Goal: Transaction & Acquisition: Purchase product/service

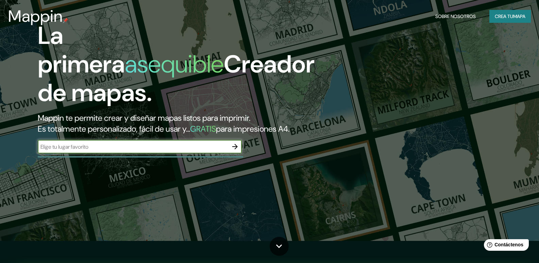
scroll to position [34, 0]
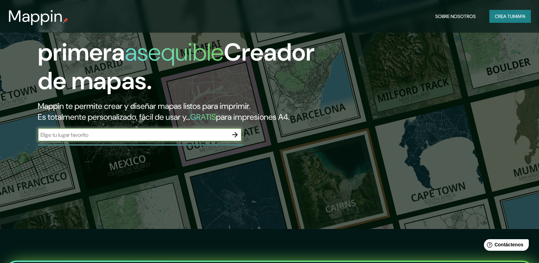
click at [121, 139] on input "text" at bounding box center [133, 135] width 191 height 8
type input "[PERSON_NAME][DATE]"
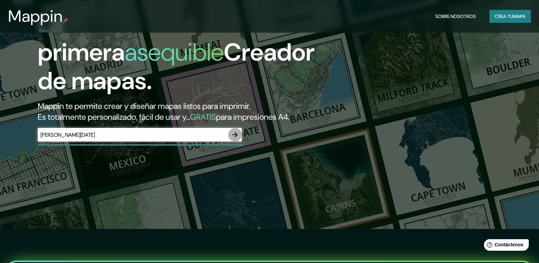
click at [230, 142] on button "button" at bounding box center [235, 135] width 14 height 14
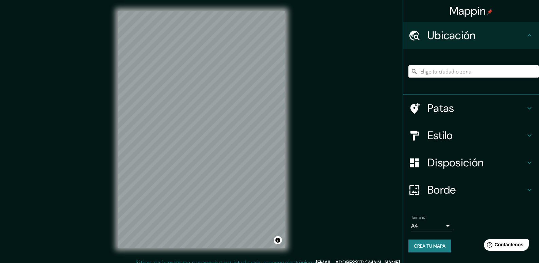
click at [439, 71] on input "Elige tu ciudad o zona" at bounding box center [474, 71] width 131 height 12
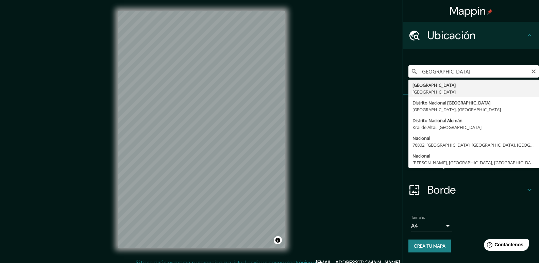
type input "[GEOGRAPHIC_DATA], [GEOGRAPHIC_DATA]"
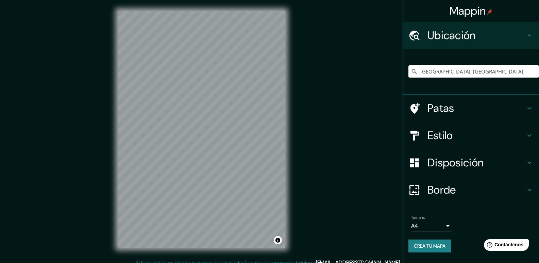
click at [433, 105] on font "Patas" at bounding box center [441, 108] width 27 height 14
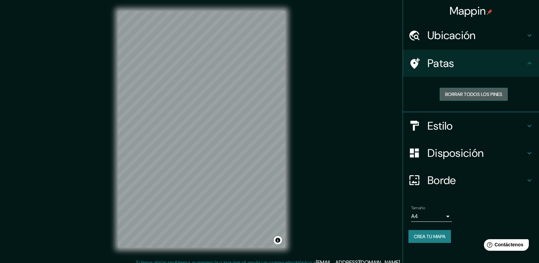
click at [452, 96] on font "Borrar todos los pines" at bounding box center [473, 94] width 57 height 6
click at [533, 63] on icon at bounding box center [530, 63] width 8 height 8
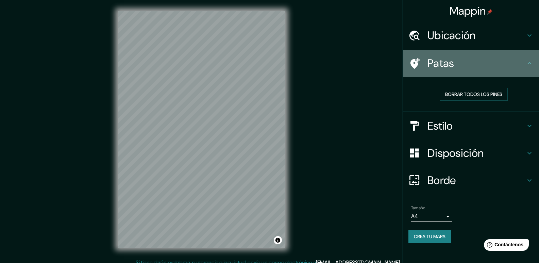
click at [531, 68] on div "Patas" at bounding box center [471, 63] width 136 height 27
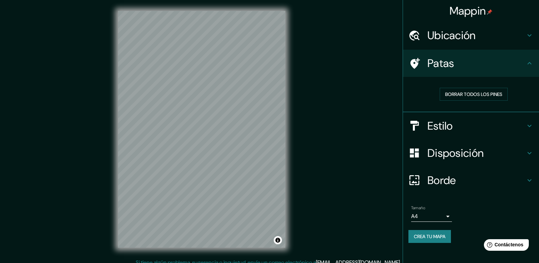
click at [434, 67] on font "Patas" at bounding box center [441, 63] width 27 height 14
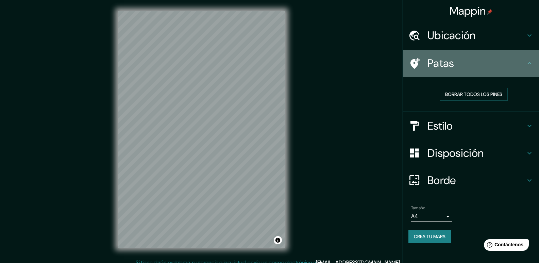
click at [412, 61] on icon at bounding box center [416, 63] width 10 height 11
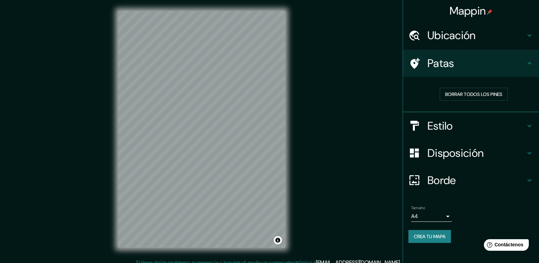
click at [446, 125] on font "Estilo" at bounding box center [441, 126] width 26 height 14
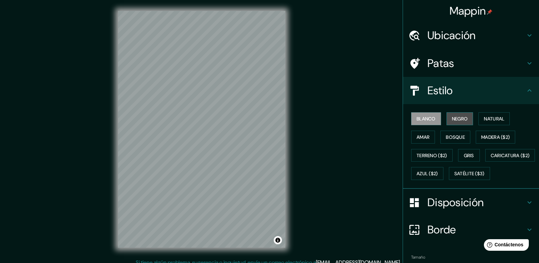
click at [453, 114] on button "Negro" at bounding box center [460, 118] width 27 height 13
click at [436, 115] on button "Blanco" at bounding box center [426, 118] width 30 height 13
click at [445, 153] on button "Terreno ($2)" at bounding box center [432, 155] width 42 height 13
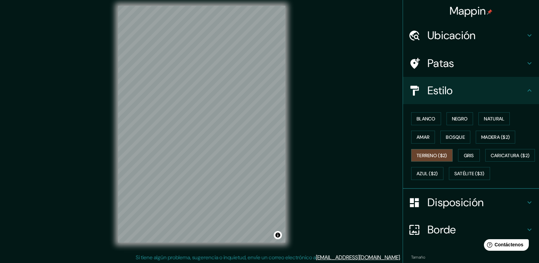
scroll to position [6, 0]
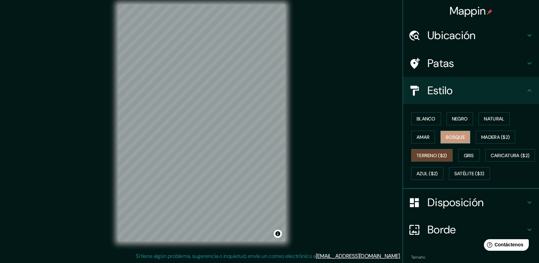
click at [441, 139] on button "Bosque" at bounding box center [456, 137] width 30 height 13
click at [483, 134] on font "Madera ($2)" at bounding box center [495, 137] width 29 height 6
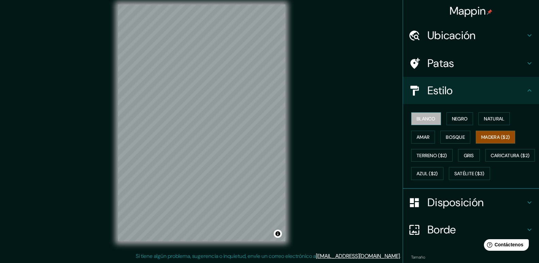
click at [421, 118] on font "Blanco" at bounding box center [426, 119] width 19 height 6
click at [421, 160] on button "Terreno ($2)" at bounding box center [432, 155] width 42 height 13
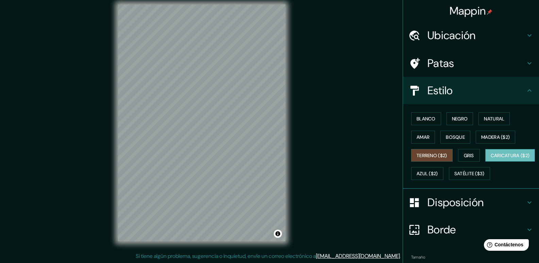
click at [491, 159] on font "Caricatura ($2)" at bounding box center [510, 155] width 39 height 6
click at [484, 120] on font "Natural" at bounding box center [494, 119] width 20 height 6
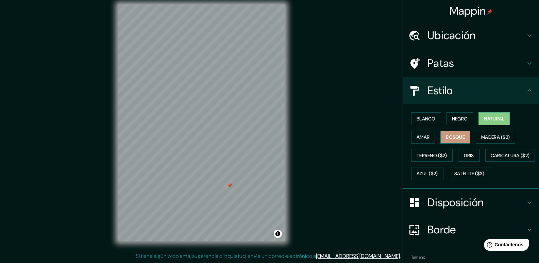
click at [448, 138] on font "Bosque" at bounding box center [455, 137] width 19 height 6
click at [421, 136] on font "Amar" at bounding box center [423, 137] width 13 height 6
click at [452, 141] on font "Bosque" at bounding box center [455, 137] width 19 height 9
click at [457, 120] on font "Negro" at bounding box center [460, 119] width 16 height 6
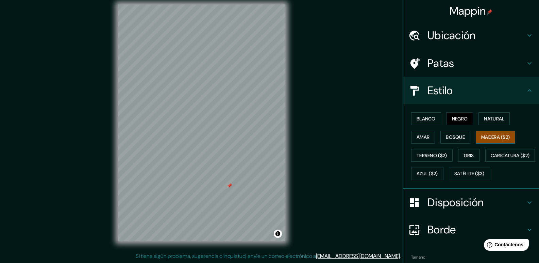
click at [489, 139] on font "Madera ($2)" at bounding box center [495, 137] width 29 height 6
click at [436, 158] on font "Terreno ($2)" at bounding box center [432, 155] width 31 height 6
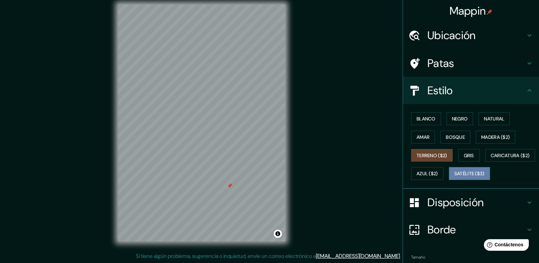
click at [455, 177] on font "Satélite ($3)" at bounding box center [470, 174] width 30 height 6
click at [426, 155] on font "Terreno ($2)" at bounding box center [432, 155] width 31 height 6
click at [466, 155] on font "Gris" at bounding box center [469, 155] width 10 height 6
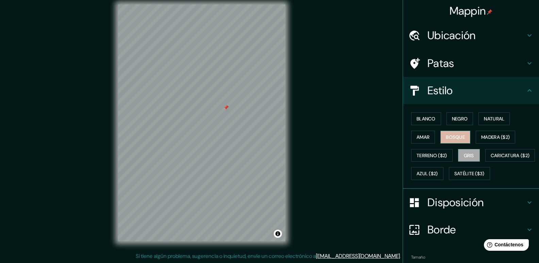
click at [455, 136] on font "Bosque" at bounding box center [455, 137] width 19 height 6
click at [487, 115] on font "Natural" at bounding box center [494, 118] width 20 height 9
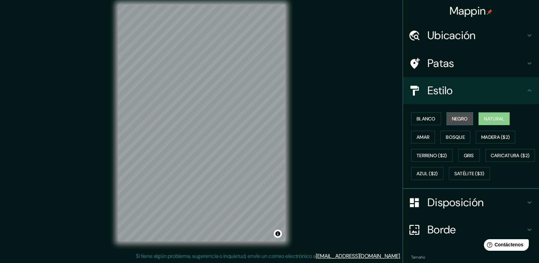
click at [450, 123] on button "Negro" at bounding box center [460, 118] width 27 height 13
click at [456, 141] on font "Bosque" at bounding box center [455, 137] width 19 height 9
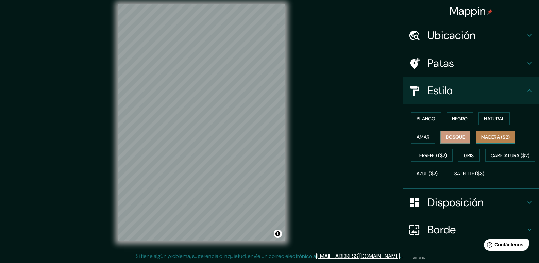
click at [481, 136] on font "Madera ($2)" at bounding box center [495, 137] width 29 height 6
click at [287, 206] on div "© Mapbox © OpenStreetMap Improve this map" at bounding box center [201, 123] width 189 height 259
click at [444, 210] on font "Disposición" at bounding box center [456, 202] width 56 height 14
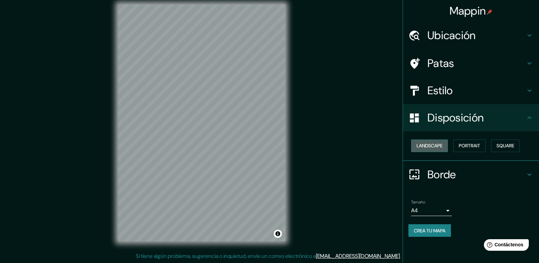
click at [430, 145] on button "Landscape" at bounding box center [429, 146] width 37 height 13
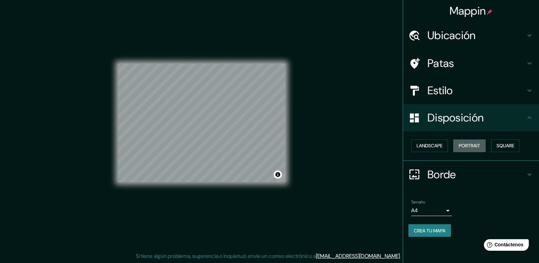
click at [459, 144] on button "Portrait" at bounding box center [470, 146] width 32 height 13
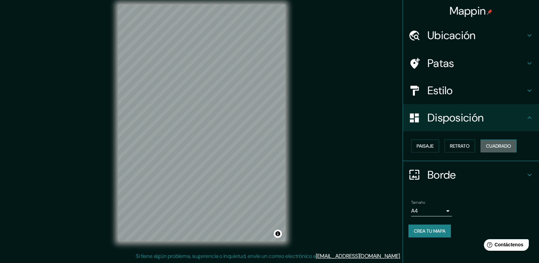
click at [496, 146] on font "Cuadrado" at bounding box center [498, 146] width 25 height 6
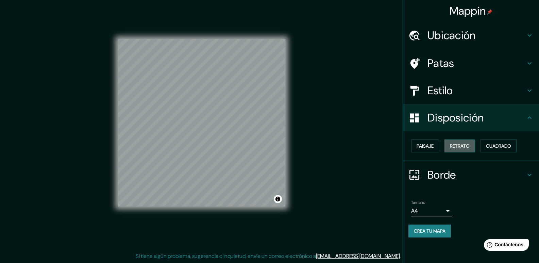
click at [475, 146] on button "Retrato" at bounding box center [460, 146] width 31 height 13
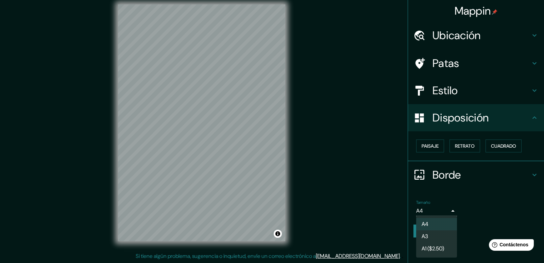
click at [449, 210] on body "Mappin Ubicación [GEOGRAPHIC_DATA], [GEOGRAPHIC_DATA] Patas Estilo Disposición …" at bounding box center [272, 125] width 544 height 263
click at [433, 239] on li "A3" at bounding box center [436, 237] width 41 height 13
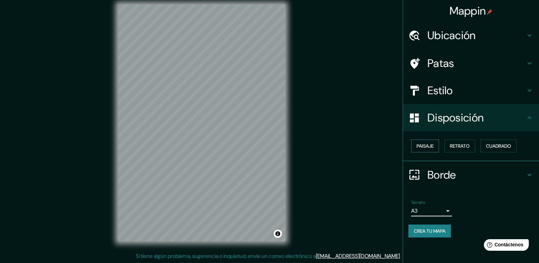
click at [421, 145] on font "Paisaje" at bounding box center [425, 146] width 17 height 6
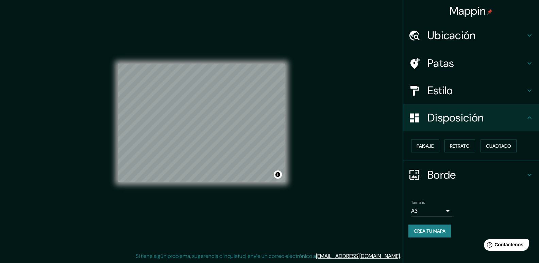
click at [445, 145] on div "Paisaje Retrato Cuadrado" at bounding box center [474, 146] width 131 height 18
click at [484, 144] on button "Cuadrado" at bounding box center [499, 146] width 36 height 13
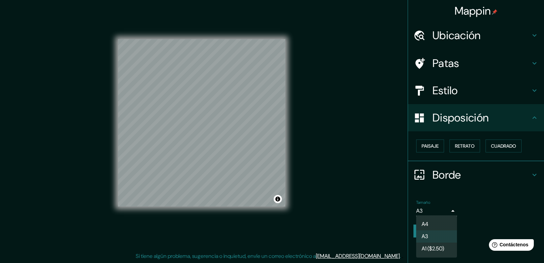
click at [450, 209] on body "Mappin Ubicación [GEOGRAPHIC_DATA], [GEOGRAPHIC_DATA] Patas Estilo Disposición …" at bounding box center [272, 125] width 544 height 263
click at [439, 224] on li "A4" at bounding box center [436, 224] width 41 height 13
type input "single"
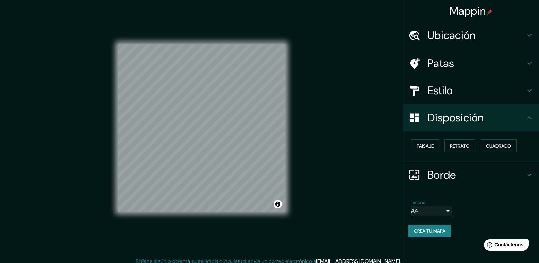
scroll to position [0, 0]
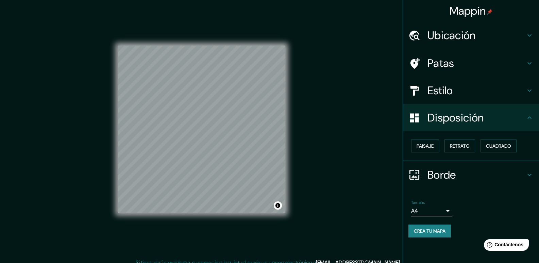
click at [449, 93] on font "Estilo" at bounding box center [441, 90] width 26 height 14
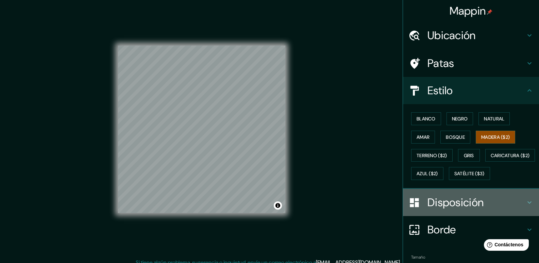
click at [460, 210] on font "Disposición" at bounding box center [456, 202] width 56 height 14
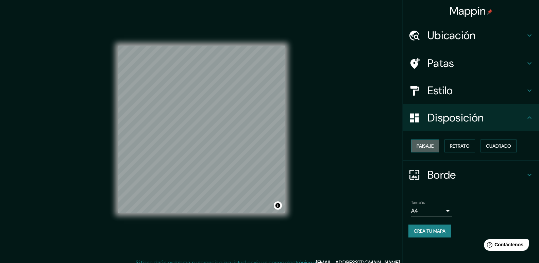
click at [423, 146] on font "Paisaje" at bounding box center [425, 146] width 17 height 6
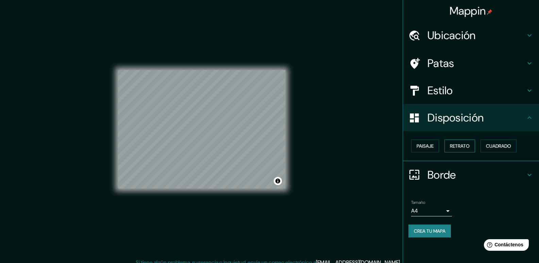
click at [446, 147] on button "Retrato" at bounding box center [460, 146] width 31 height 13
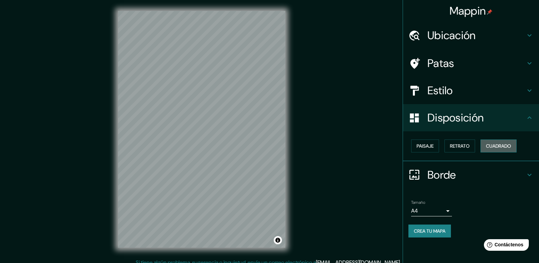
click at [491, 146] on font "Cuadrado" at bounding box center [498, 146] width 25 height 6
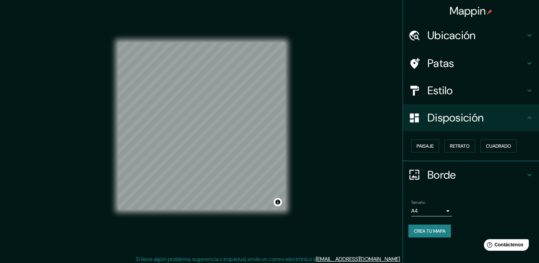
scroll to position [6, 0]
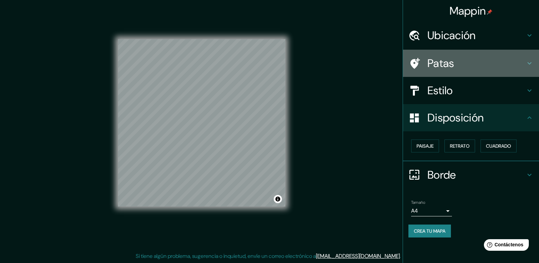
click at [438, 64] on font "Patas" at bounding box center [441, 63] width 27 height 14
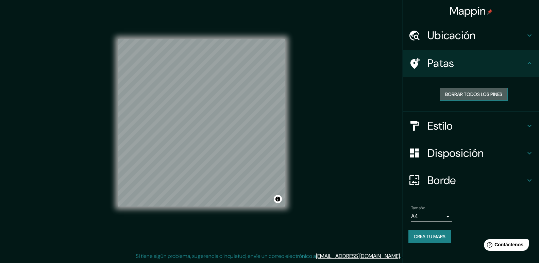
click at [458, 94] on font "Borrar todos los pines" at bounding box center [473, 94] width 57 height 6
click at [443, 126] on font "Estilo" at bounding box center [441, 126] width 26 height 14
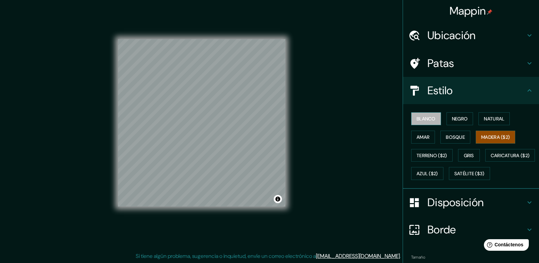
click at [428, 123] on font "Blanco" at bounding box center [426, 118] width 19 height 9
click at [217, 118] on div at bounding box center [217, 117] width 5 height 5
click at [228, 141] on div at bounding box center [227, 139] width 5 height 5
click at [229, 39] on div at bounding box center [201, 39] width 167 height 0
click at [231, 140] on div at bounding box center [230, 140] width 5 height 5
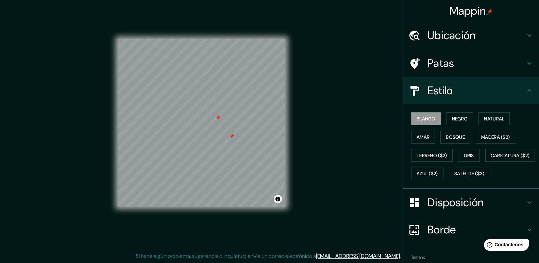
click at [232, 136] on div at bounding box center [231, 135] width 5 height 5
click at [217, 118] on div at bounding box center [217, 117] width 5 height 5
